Goal: Navigation & Orientation: Find specific page/section

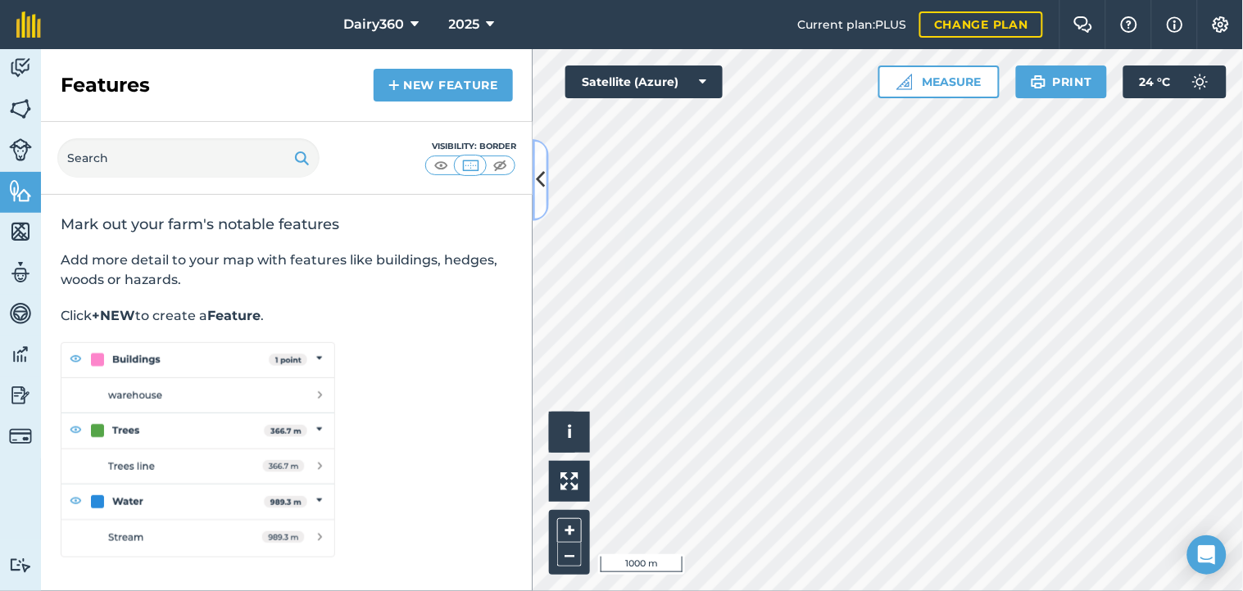
click at [542, 182] on icon at bounding box center [541, 179] width 9 height 29
